Goal: Contribute content

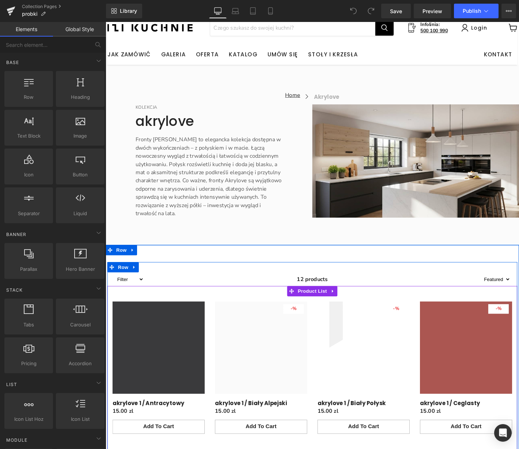
scroll to position [72, 0]
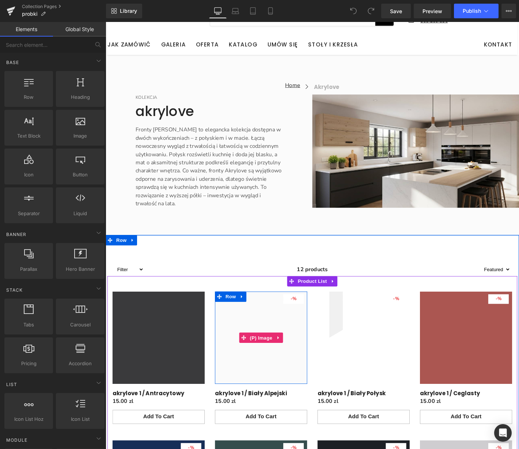
click at [308, 321] on span "%" at bounding box center [308, 317] width 4 height 7
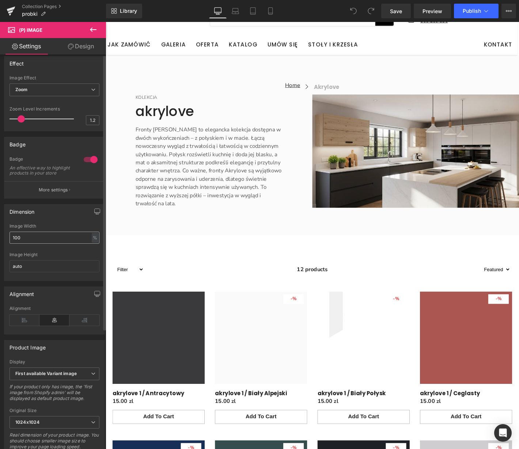
scroll to position [0, 0]
